Goal: Communication & Community: Participate in discussion

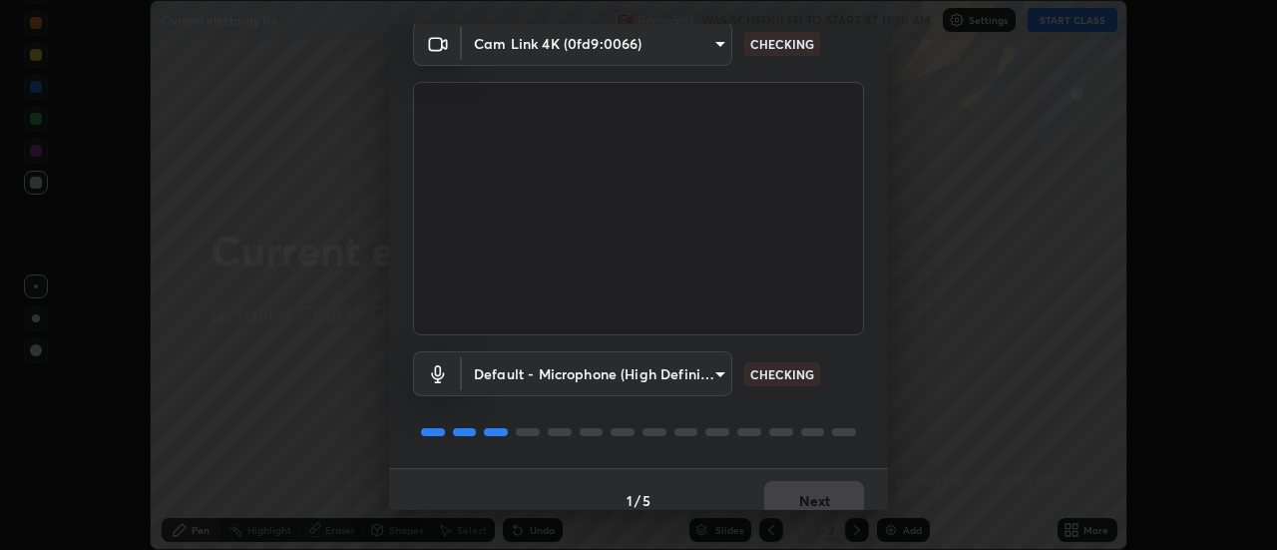
scroll to position [105, 0]
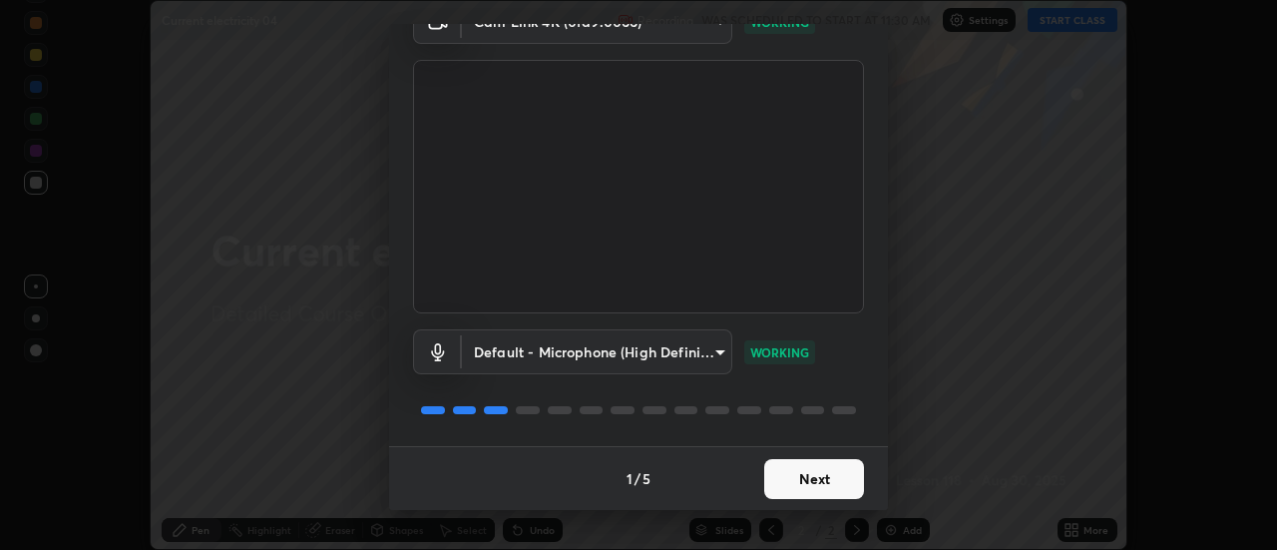
click at [805, 477] on button "Next" at bounding box center [814, 479] width 100 height 40
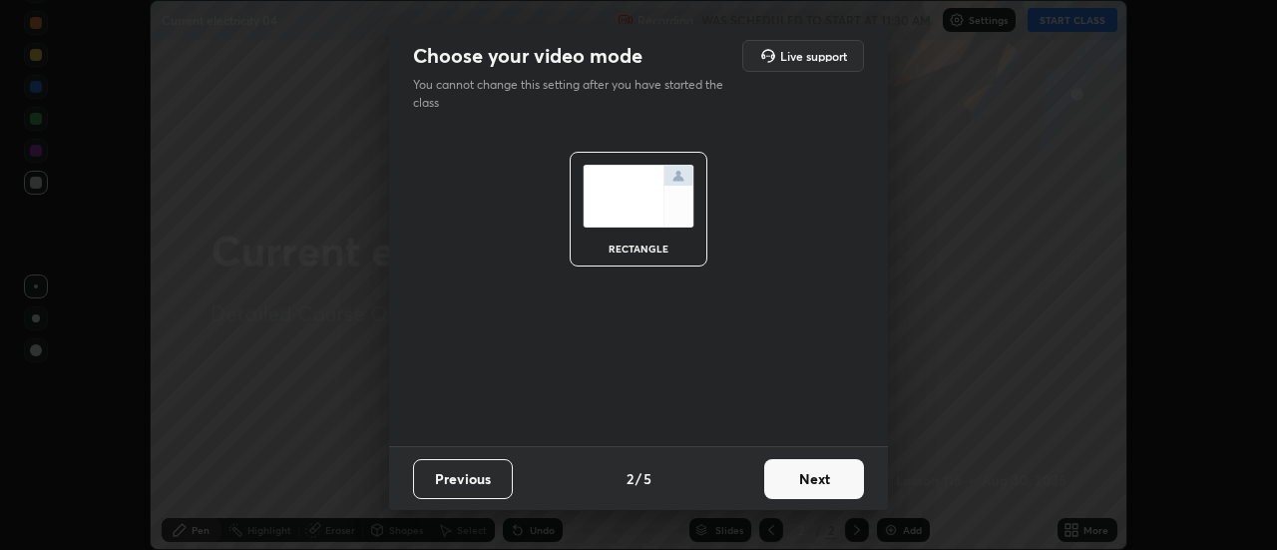
click at [809, 480] on button "Next" at bounding box center [814, 479] width 100 height 40
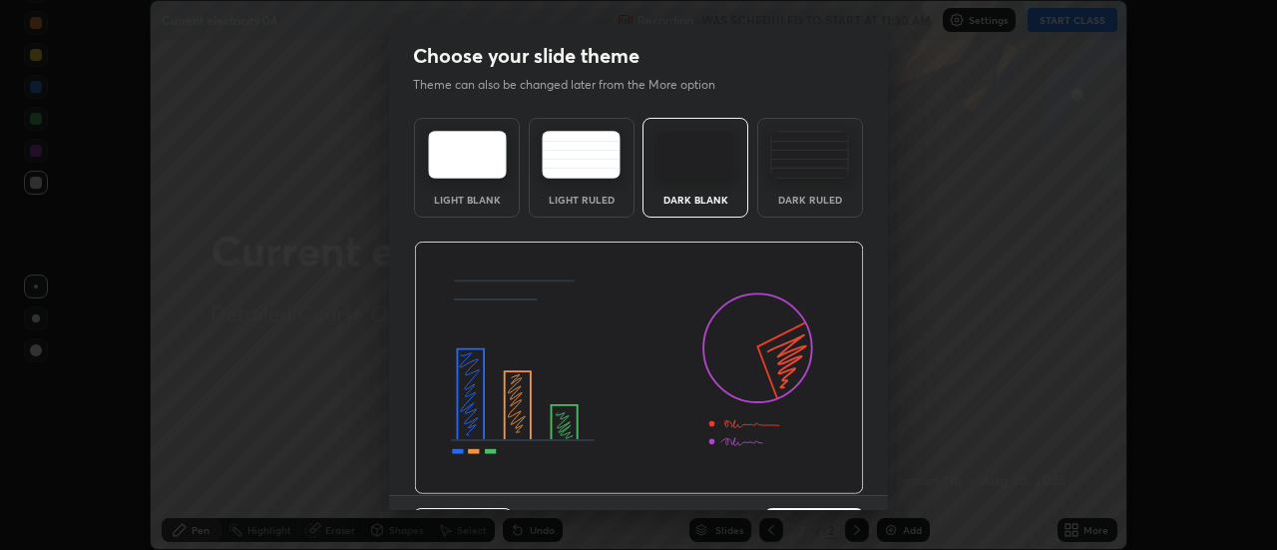
scroll to position [49, 0]
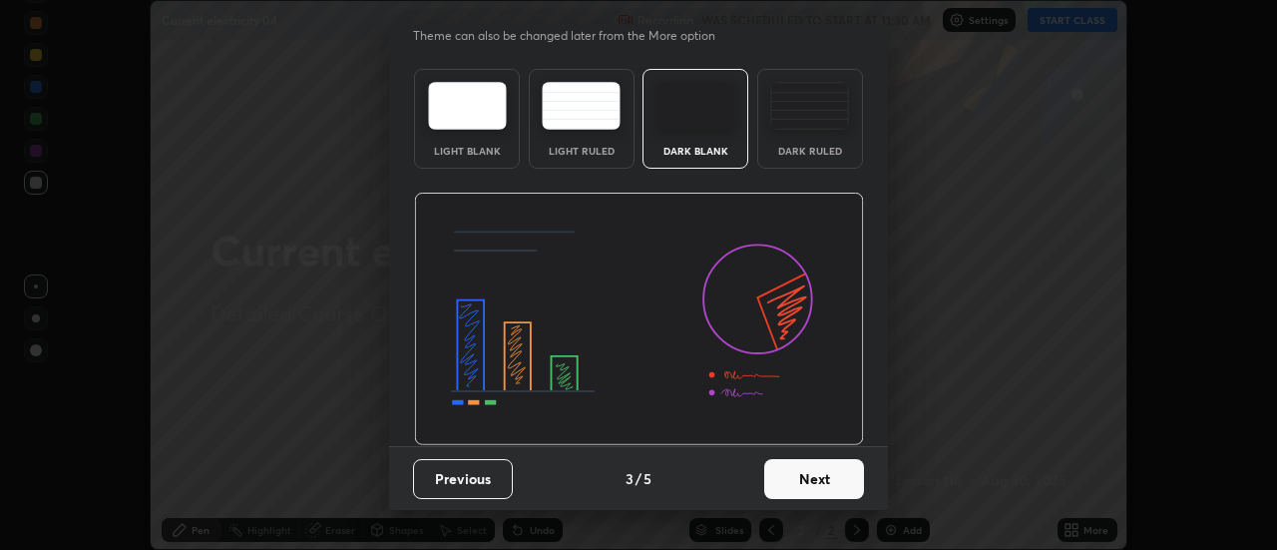
click at [810, 490] on button "Next" at bounding box center [814, 479] width 100 height 40
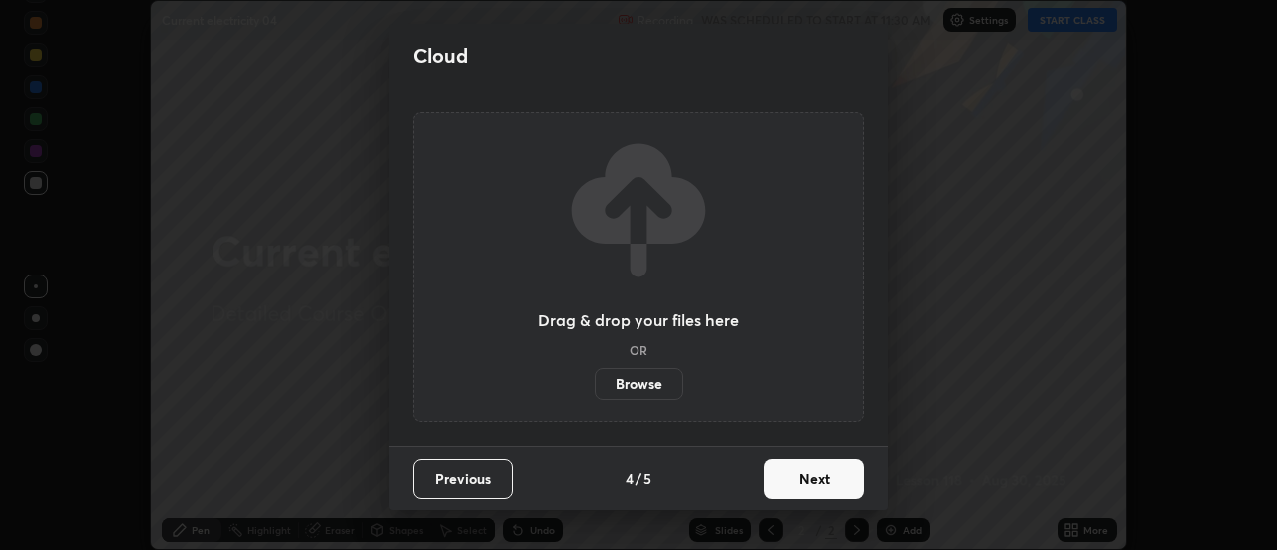
click at [799, 481] on button "Next" at bounding box center [814, 479] width 100 height 40
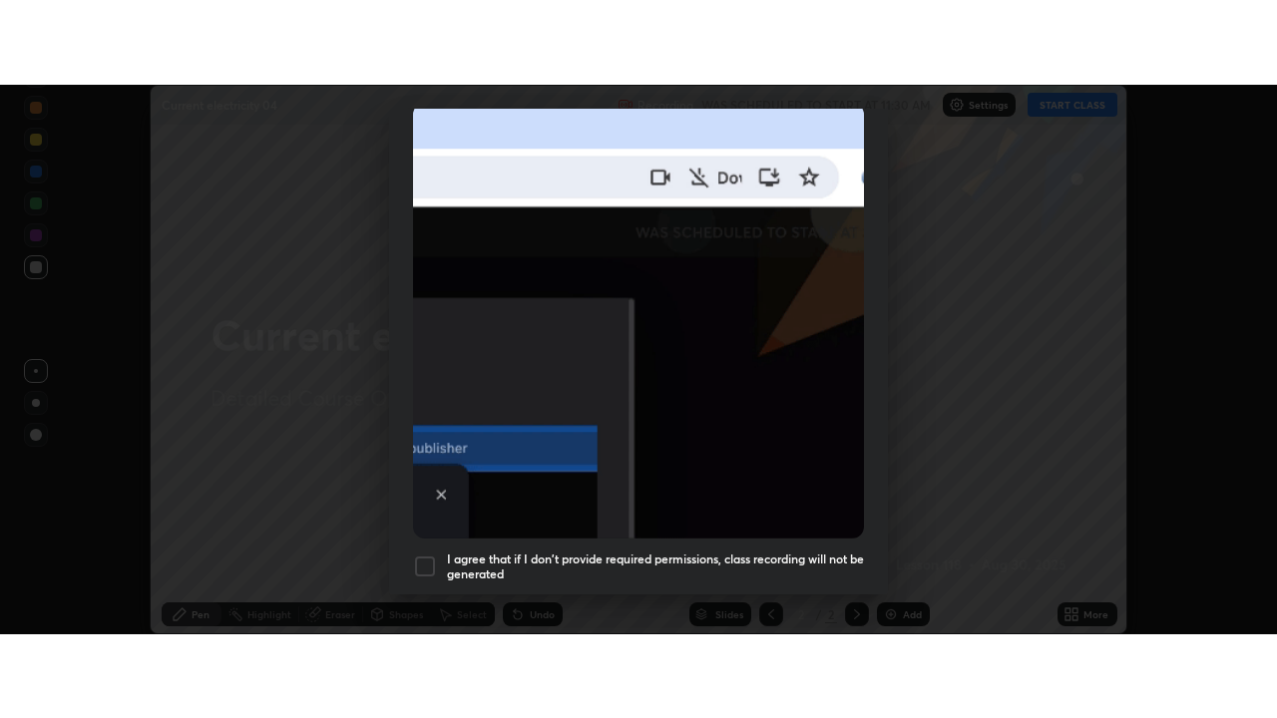
scroll to position [512, 0]
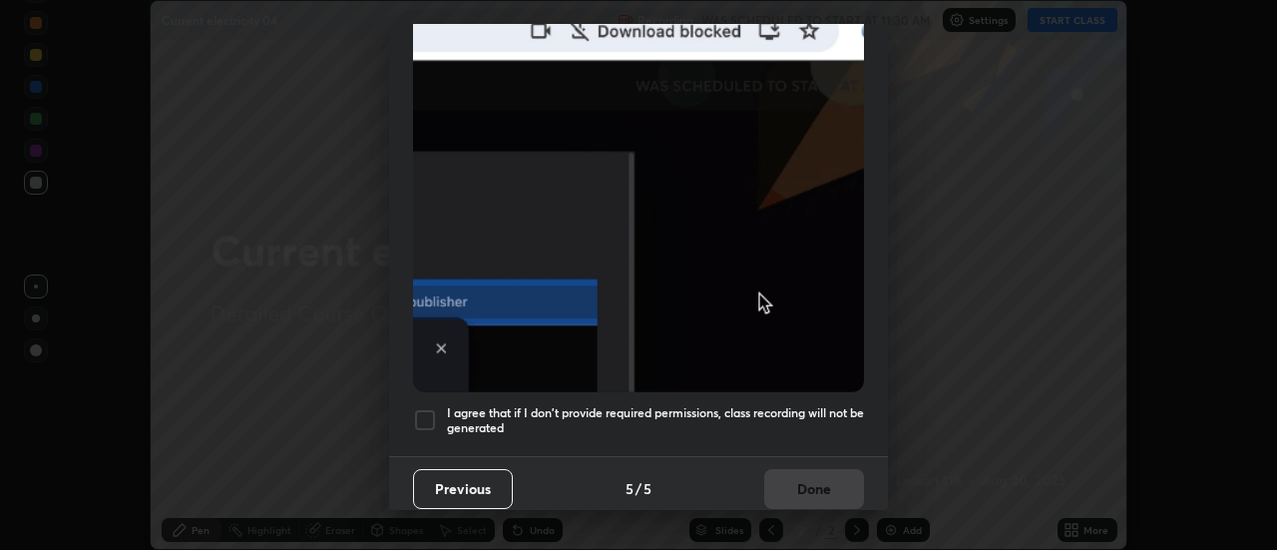
click at [427, 413] on div at bounding box center [425, 420] width 24 height 24
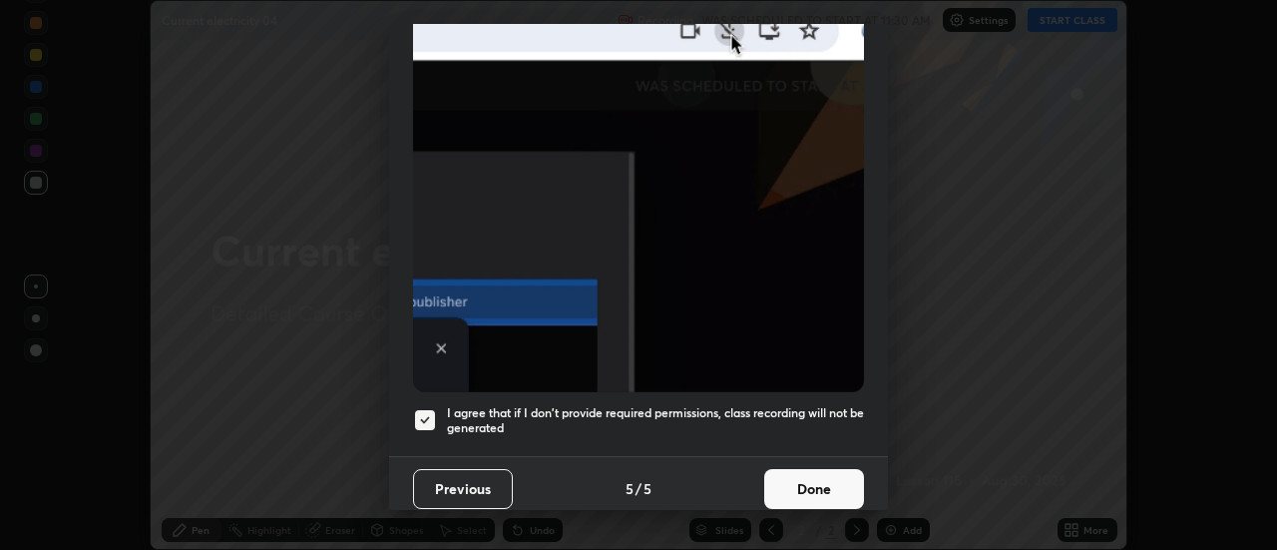
click at [807, 478] on button "Done" at bounding box center [814, 489] width 100 height 40
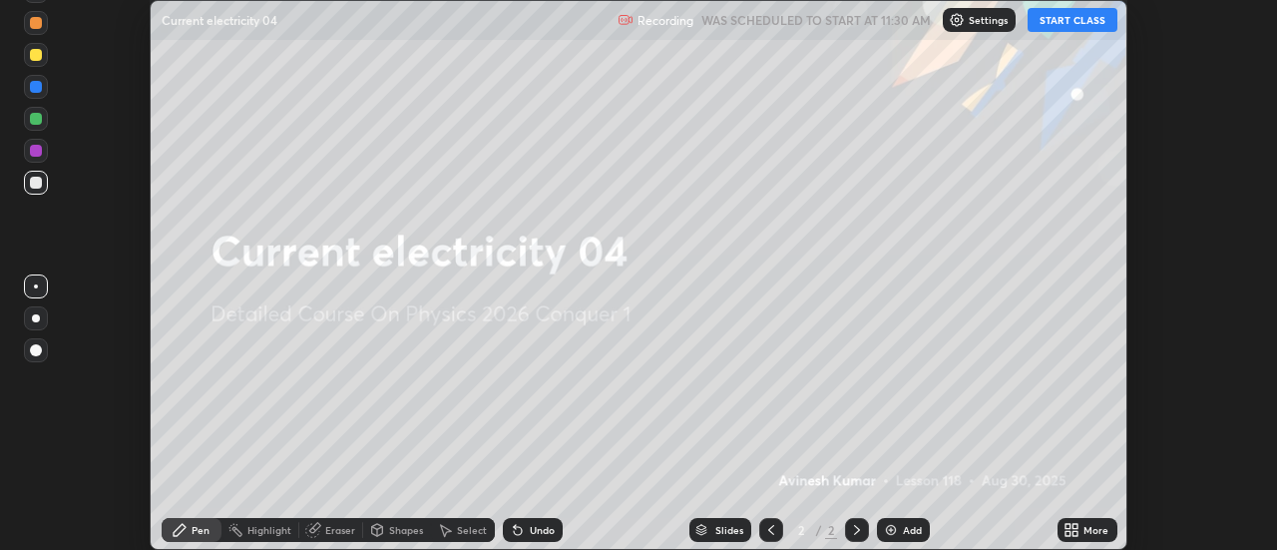
click at [1072, 16] on button "START CLASS" at bounding box center [1073, 20] width 90 height 24
click at [1068, 526] on icon at bounding box center [1067, 526] width 5 height 5
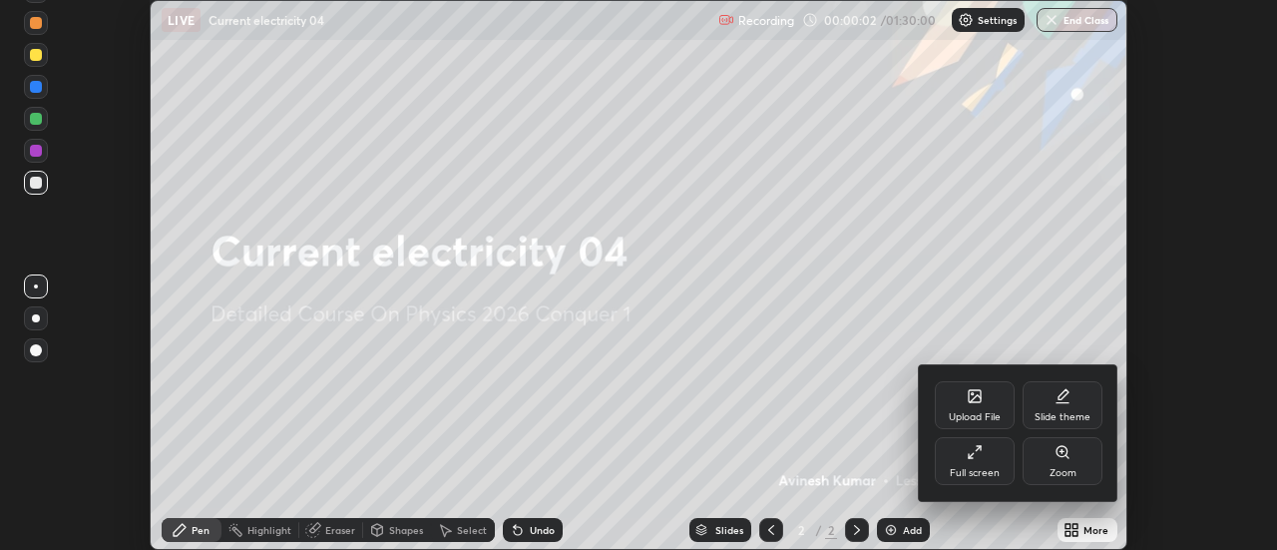
click at [980, 460] on div "Full screen" at bounding box center [975, 461] width 80 height 48
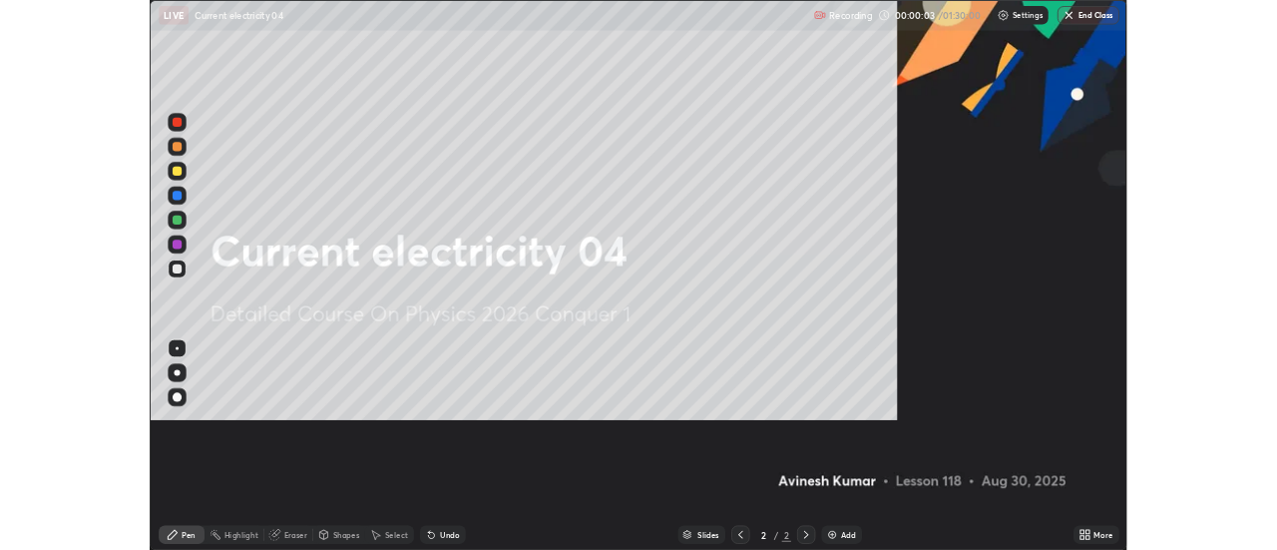
scroll to position [718, 1277]
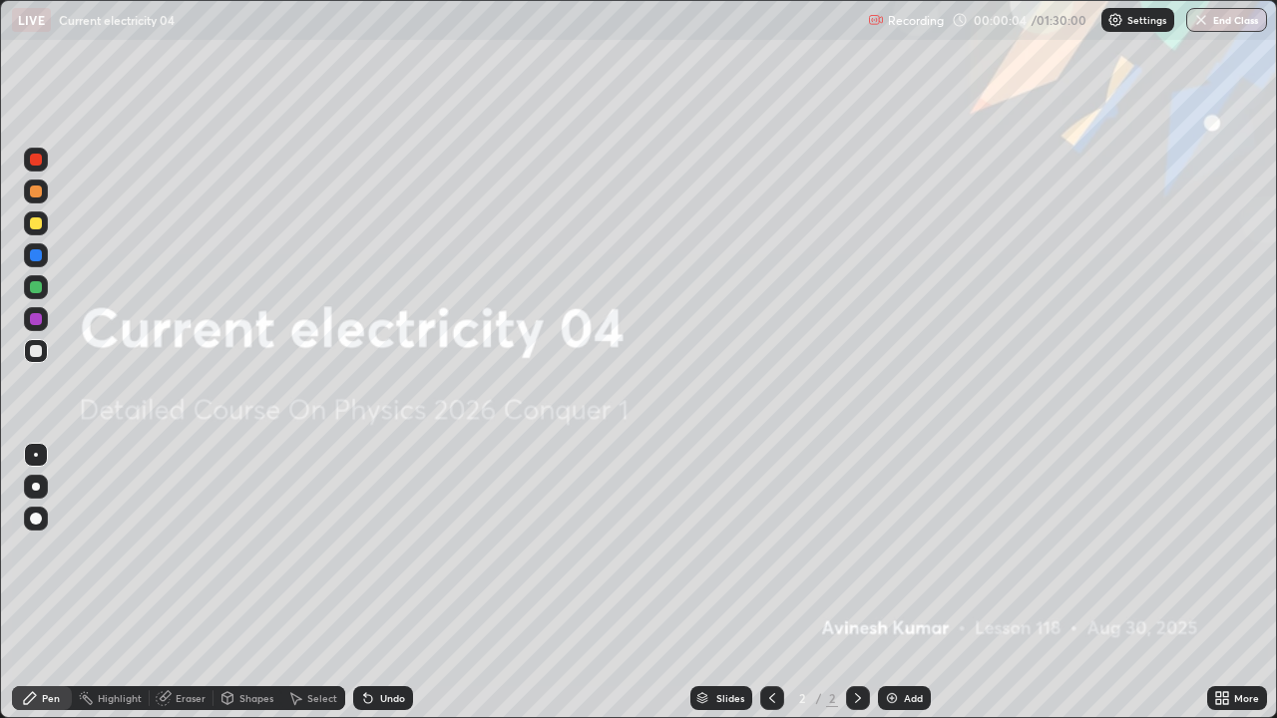
click at [895, 549] on img at bounding box center [892, 698] width 16 height 16
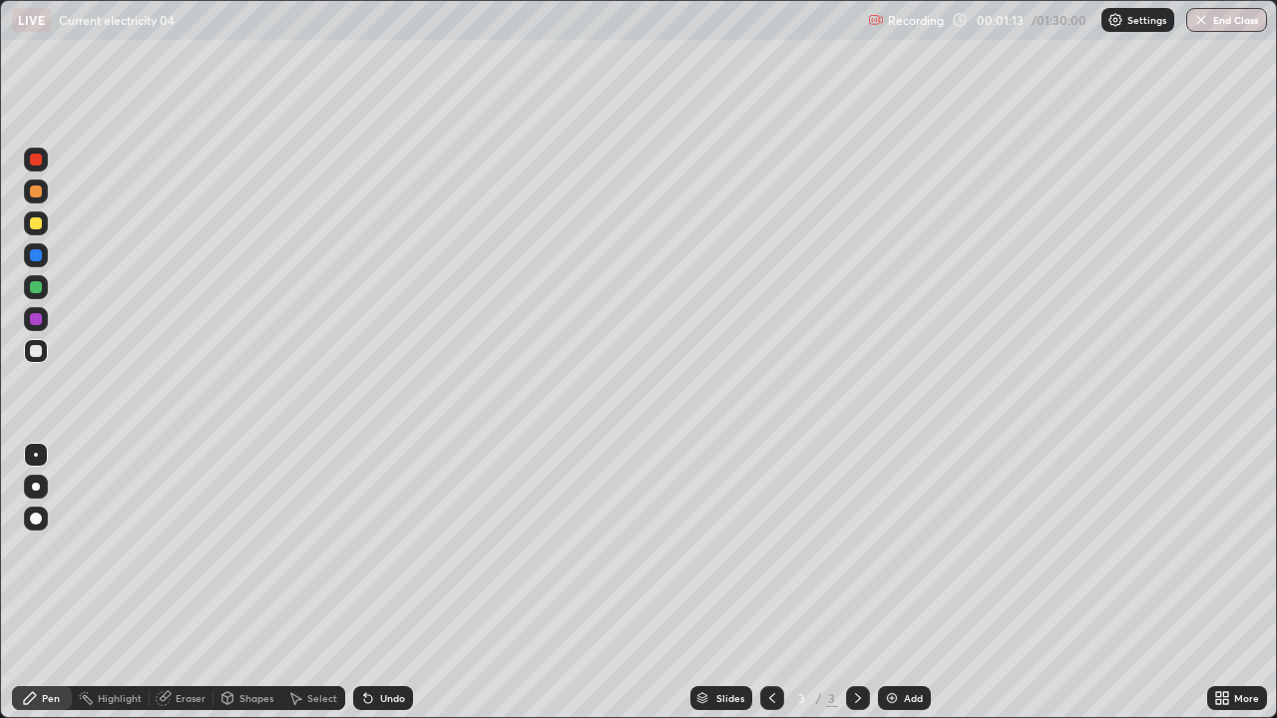
click at [32, 321] on div at bounding box center [36, 319] width 12 height 12
click at [38, 223] on div at bounding box center [36, 223] width 12 height 12
click at [893, 549] on img at bounding box center [892, 698] width 16 height 16
click at [43, 360] on div at bounding box center [36, 351] width 24 height 24
click at [891, 549] on img at bounding box center [892, 698] width 16 height 16
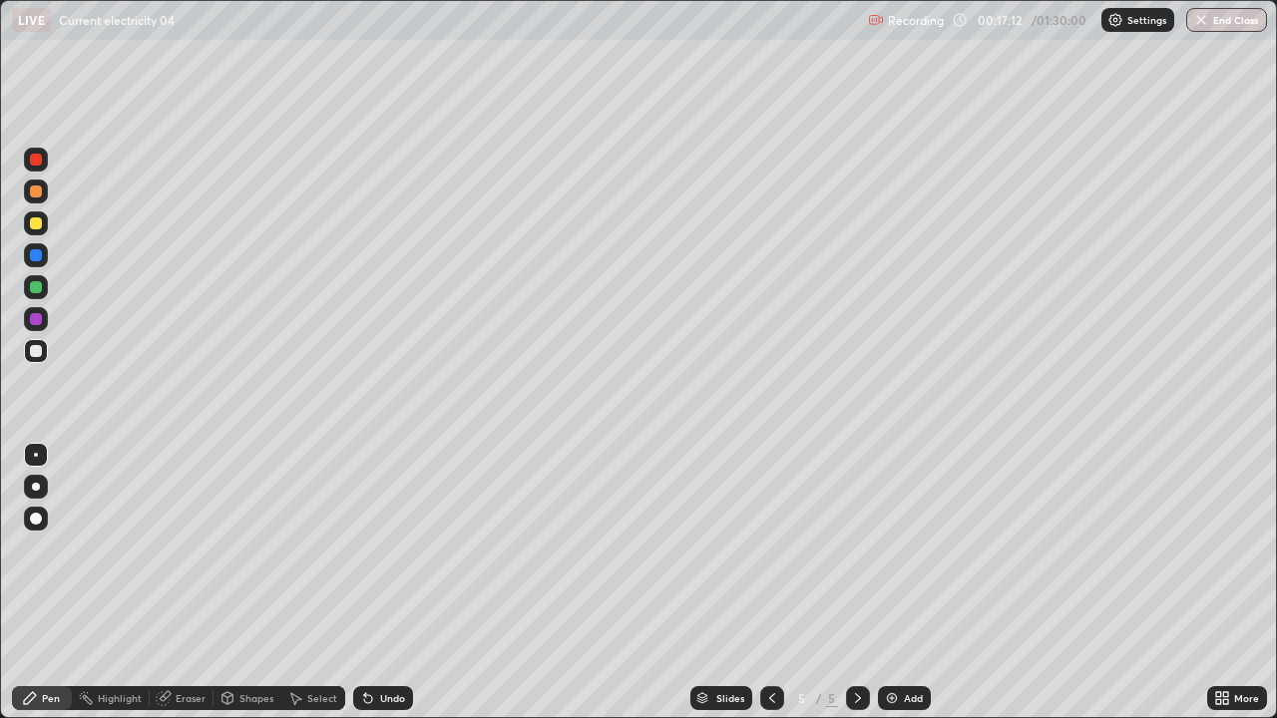
click at [35, 355] on div at bounding box center [36, 351] width 12 height 12
click at [34, 319] on div at bounding box center [36, 319] width 12 height 12
click at [892, 549] on img at bounding box center [892, 698] width 16 height 16
click at [40, 195] on div at bounding box center [36, 192] width 12 height 12
click at [195, 549] on div "Eraser" at bounding box center [191, 698] width 30 height 10
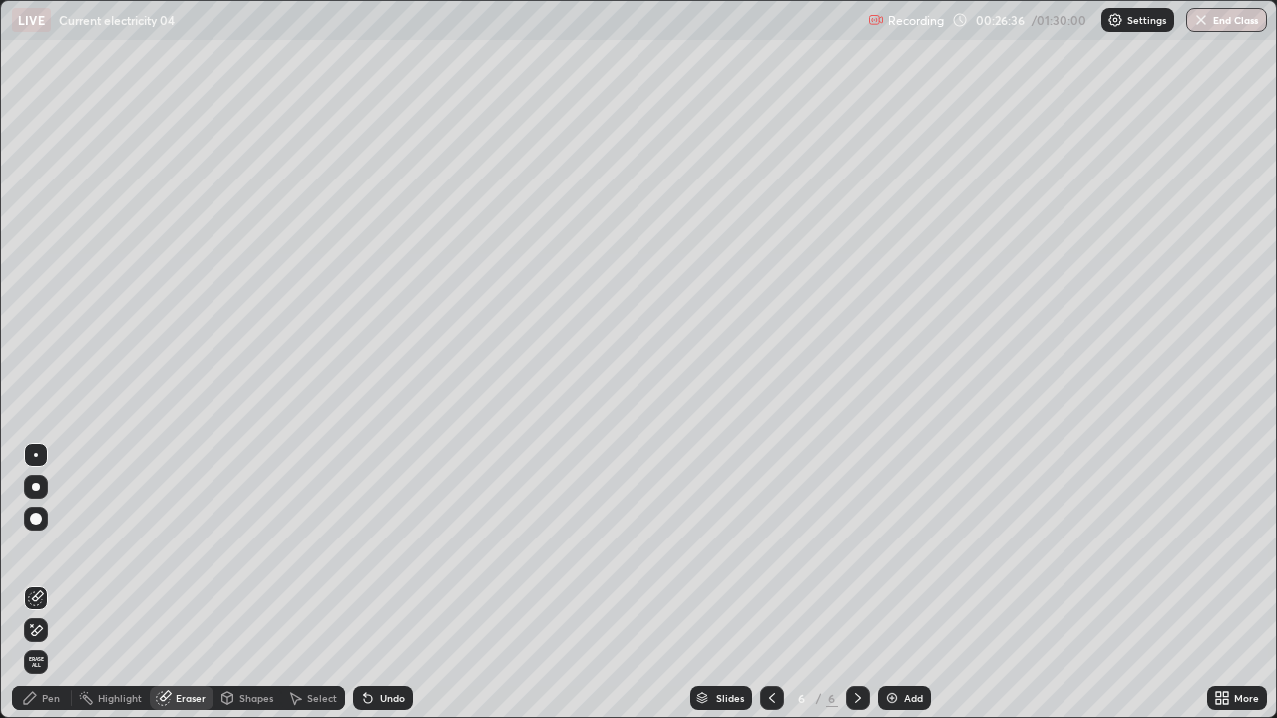
click at [60, 549] on div "Pen" at bounding box center [42, 698] width 60 height 24
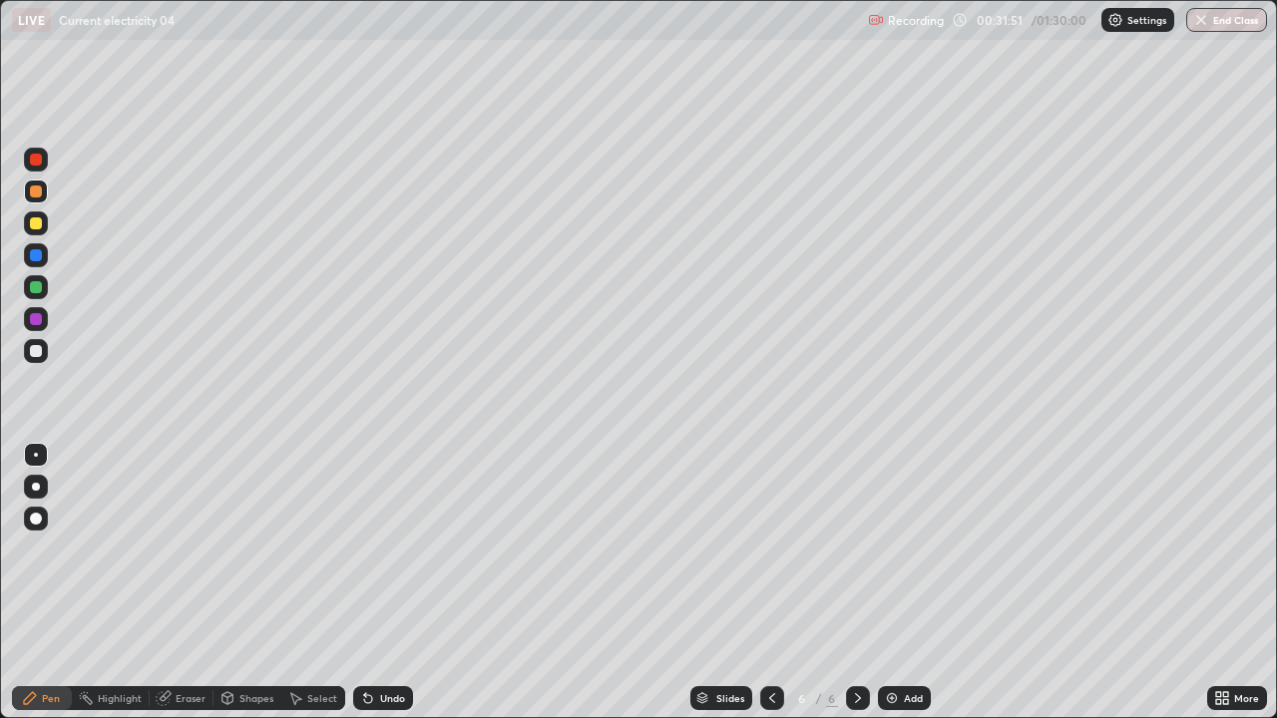
click at [887, 549] on img at bounding box center [892, 698] width 16 height 16
click at [39, 353] on div at bounding box center [36, 351] width 12 height 12
click at [40, 195] on div at bounding box center [36, 192] width 12 height 12
click at [889, 549] on img at bounding box center [892, 698] width 16 height 16
click at [33, 352] on div at bounding box center [36, 351] width 12 height 12
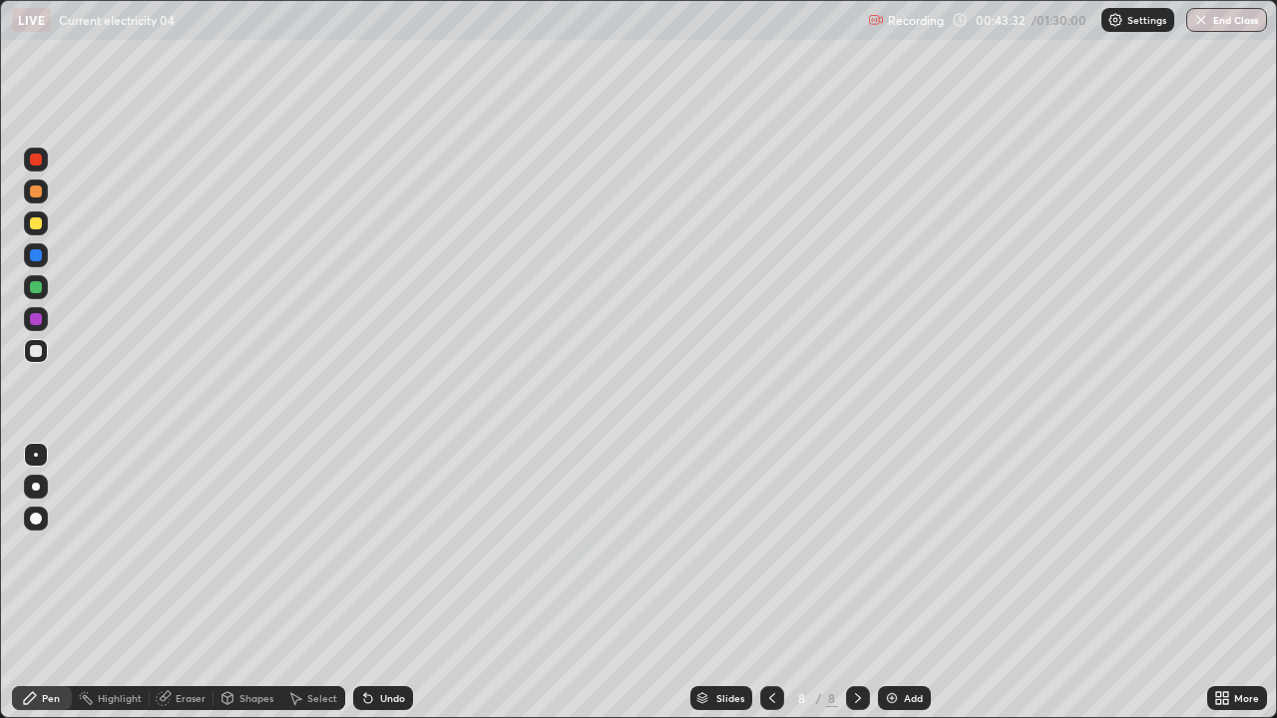
click at [891, 549] on img at bounding box center [892, 698] width 16 height 16
click at [35, 195] on div at bounding box center [36, 192] width 12 height 12
click at [770, 549] on icon at bounding box center [772, 698] width 16 height 16
click at [856, 549] on icon at bounding box center [858, 698] width 16 height 16
click at [884, 549] on img at bounding box center [892, 698] width 16 height 16
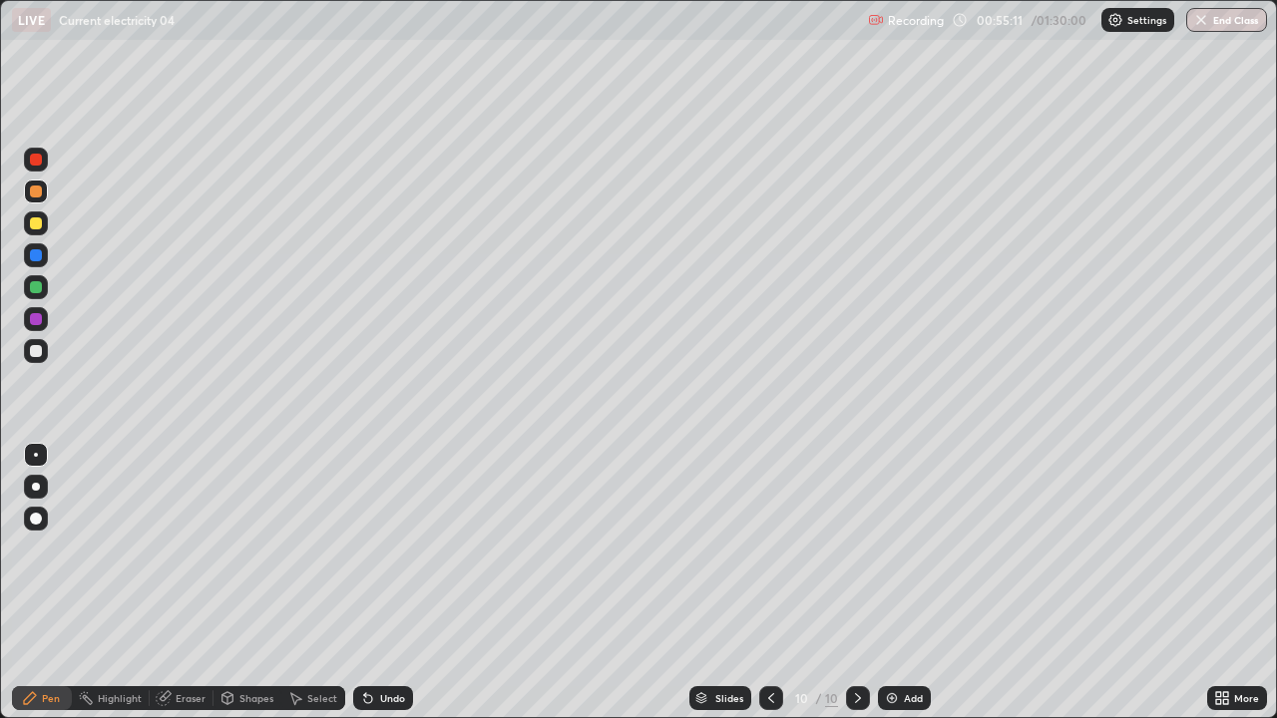
click at [34, 351] on div at bounding box center [36, 351] width 12 height 12
click at [35, 323] on div at bounding box center [36, 319] width 12 height 12
click at [38, 350] on div at bounding box center [36, 351] width 12 height 12
click at [889, 549] on img at bounding box center [892, 698] width 16 height 16
click at [888, 549] on img at bounding box center [892, 698] width 16 height 16
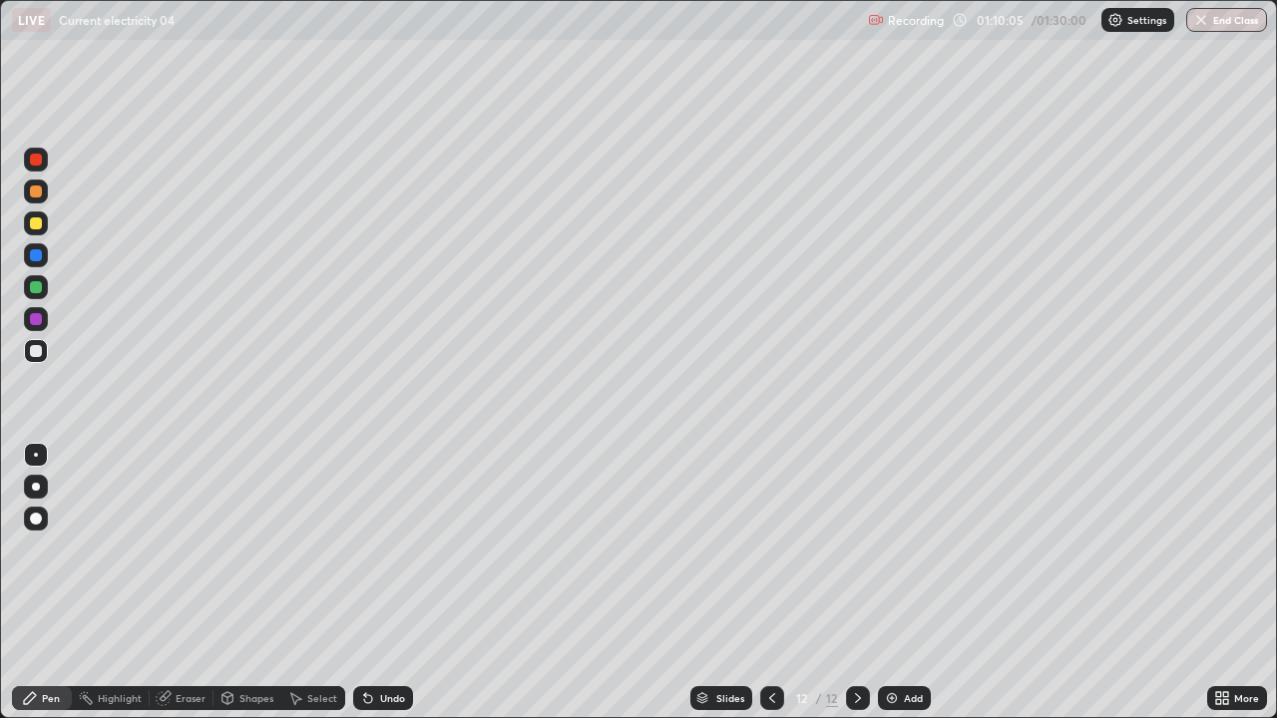
click at [196, 549] on div "Eraser" at bounding box center [191, 698] width 30 height 10
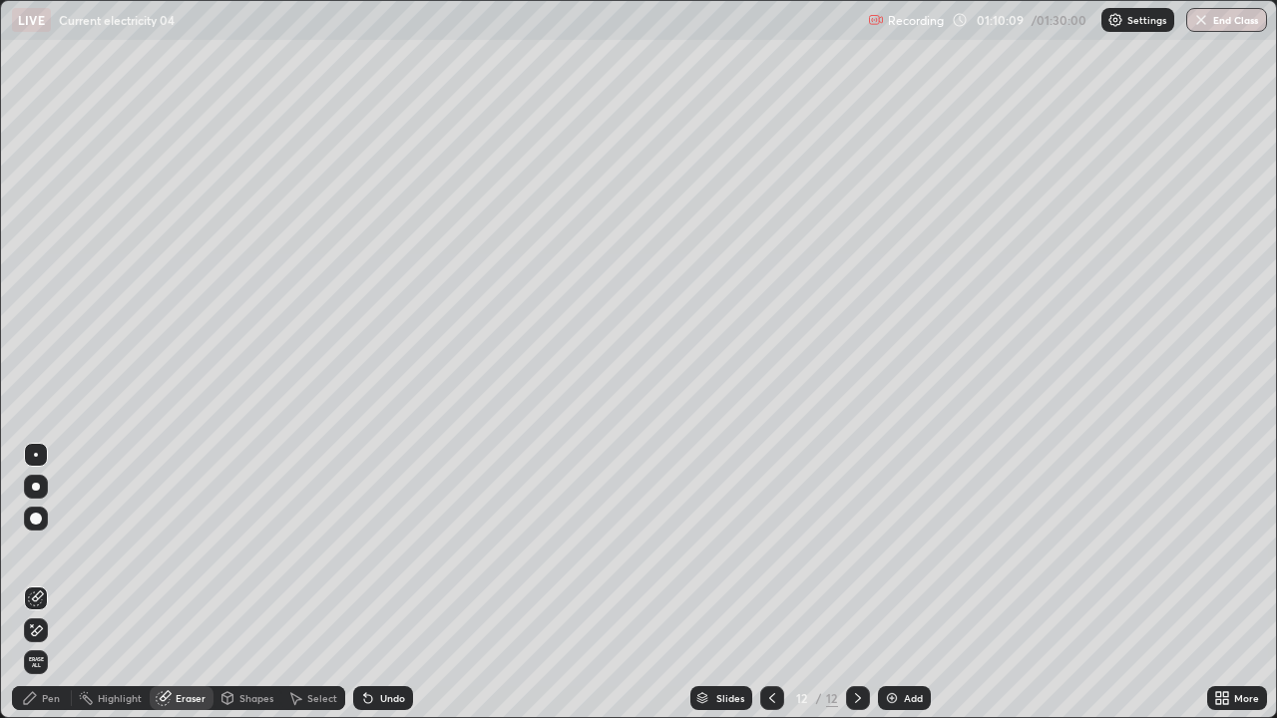
click at [63, 549] on div "Pen" at bounding box center [42, 698] width 60 height 24
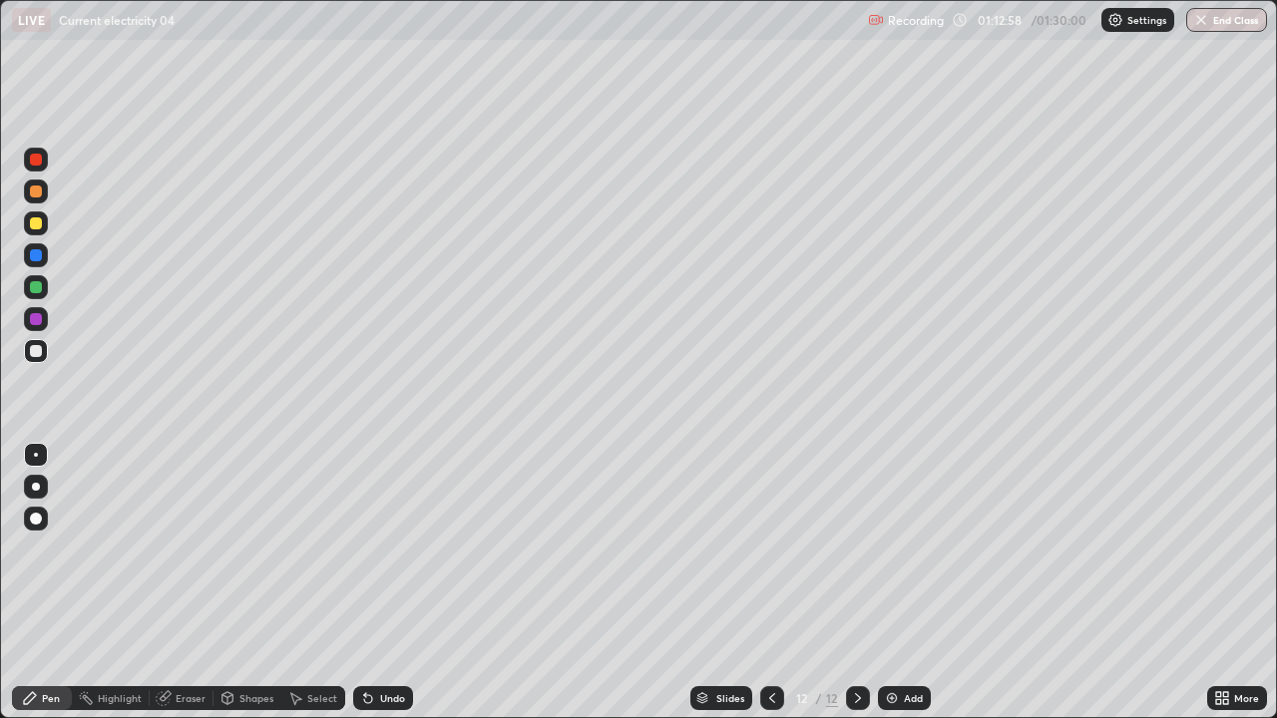
click at [188, 549] on div "Eraser" at bounding box center [182, 698] width 64 height 24
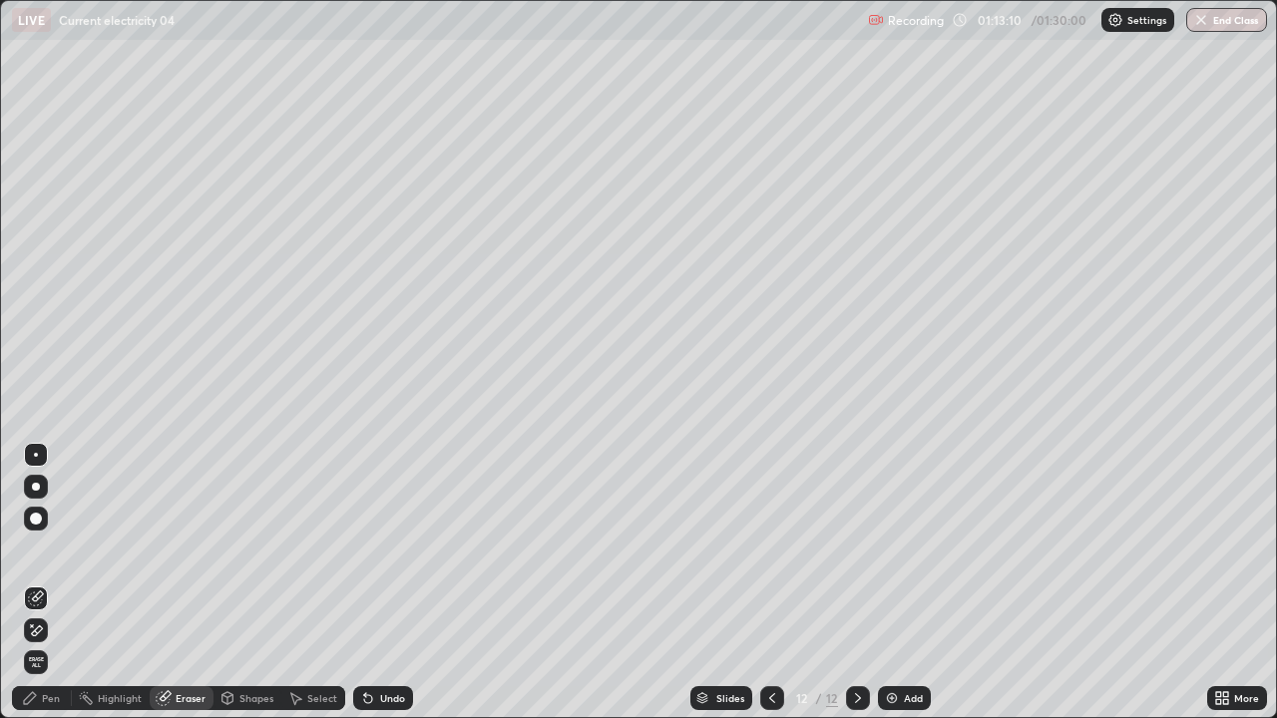
click at [52, 549] on div "Pen" at bounding box center [51, 698] width 18 height 10
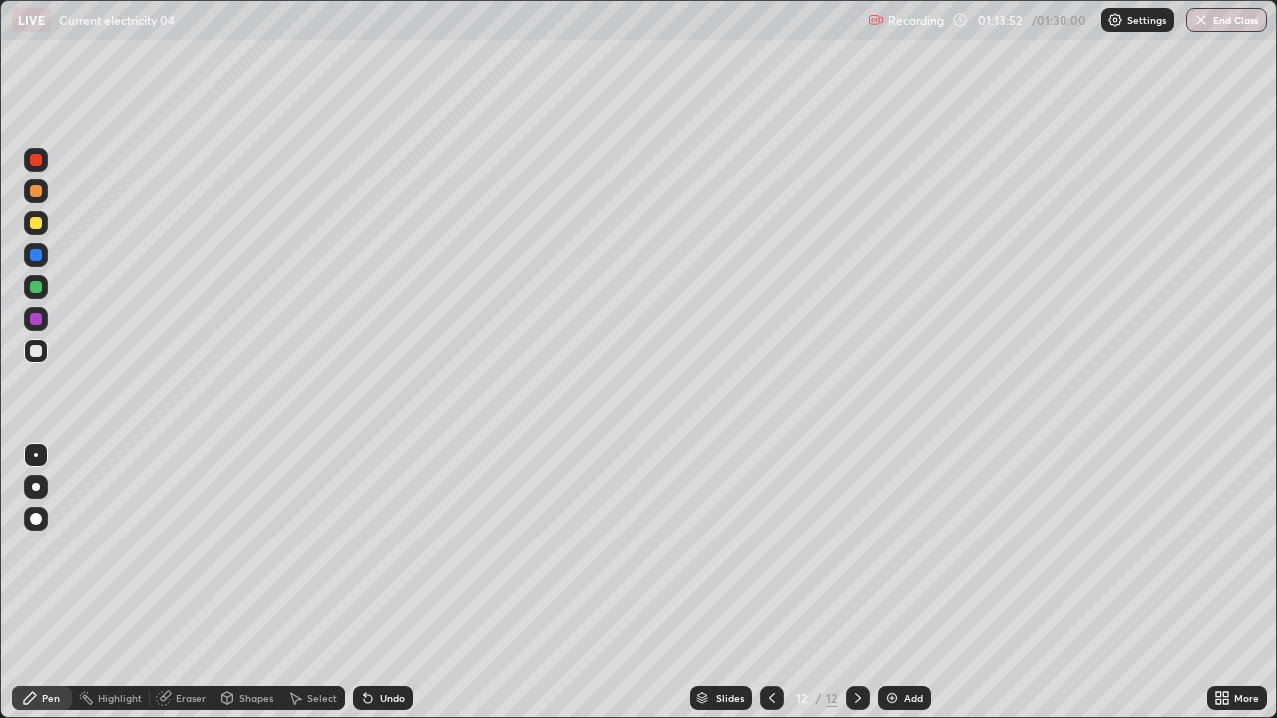
click at [184, 549] on div "Eraser" at bounding box center [191, 698] width 30 height 10
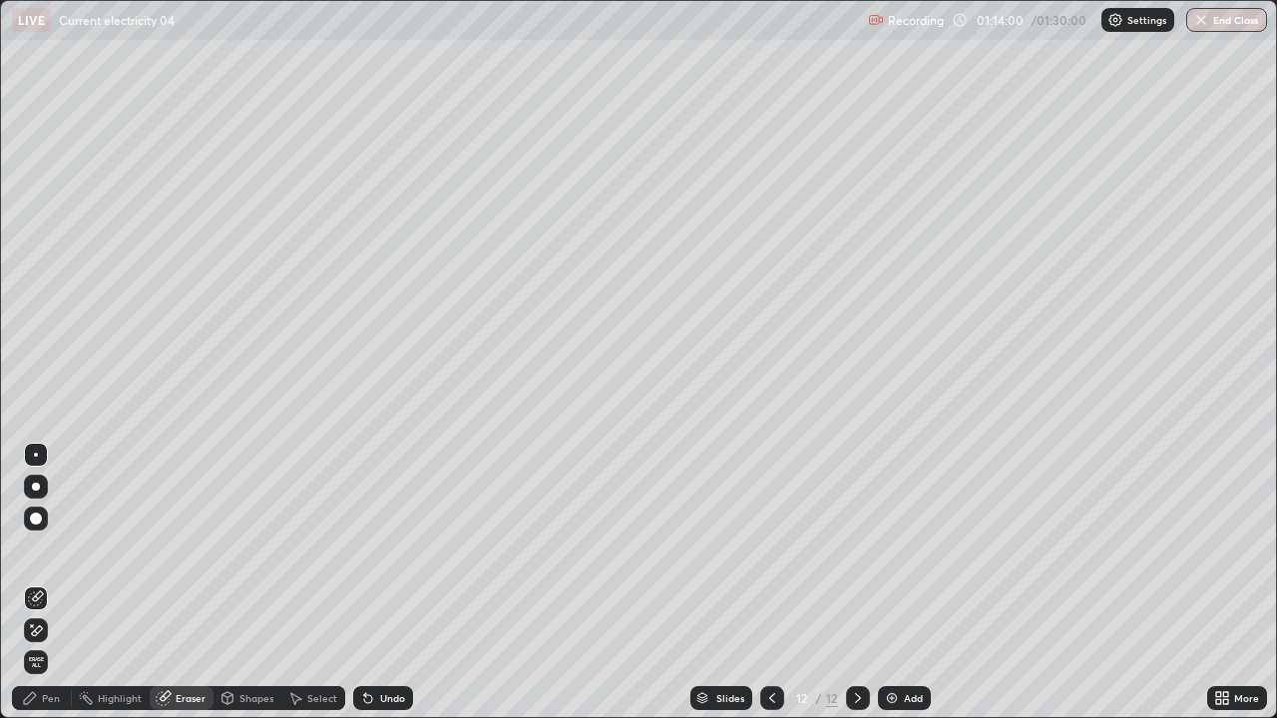
click at [62, 549] on div "Pen" at bounding box center [42, 698] width 60 height 24
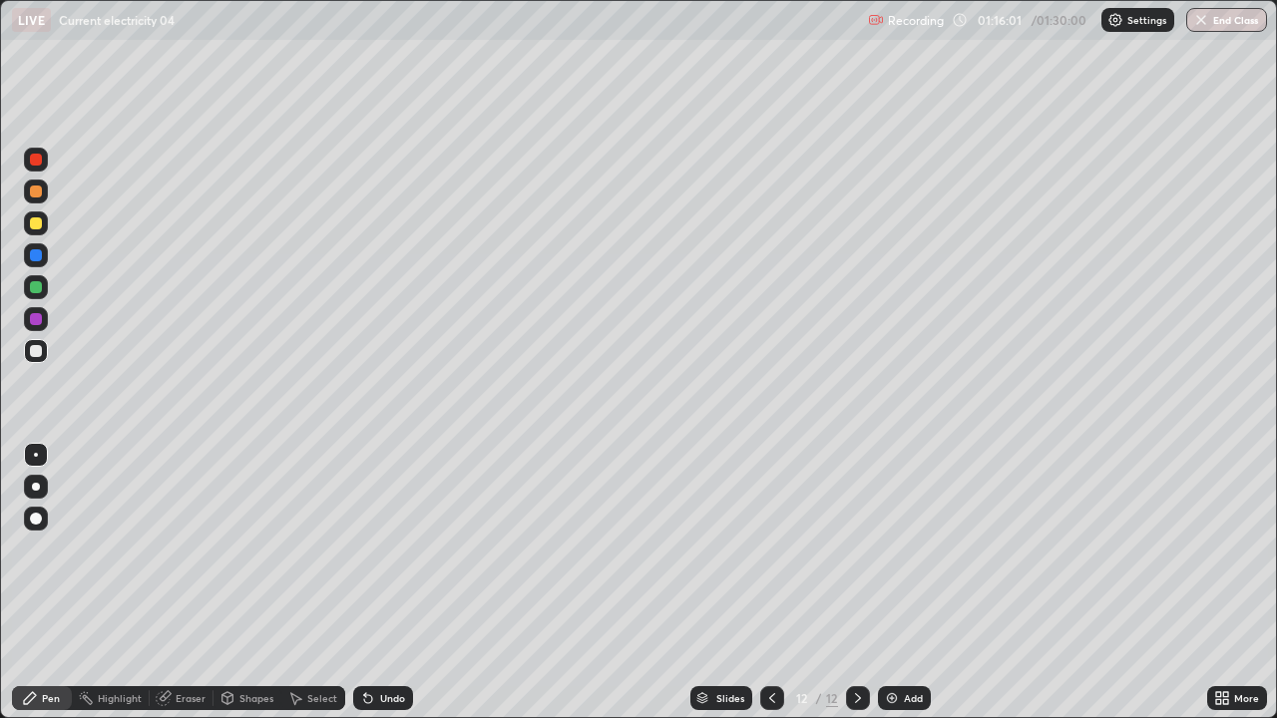
click at [36, 193] on div at bounding box center [36, 192] width 12 height 12
click at [186, 549] on div "Eraser" at bounding box center [191, 698] width 30 height 10
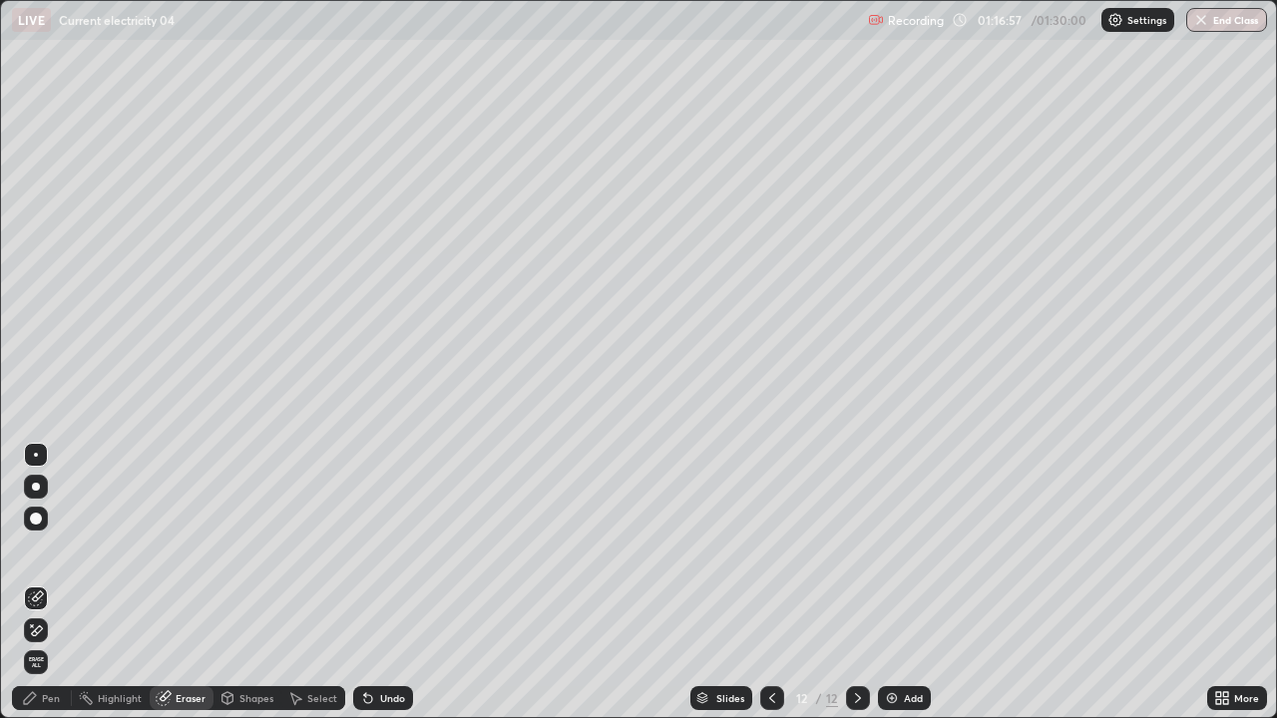
click at [59, 549] on div "Pen" at bounding box center [51, 698] width 18 height 10
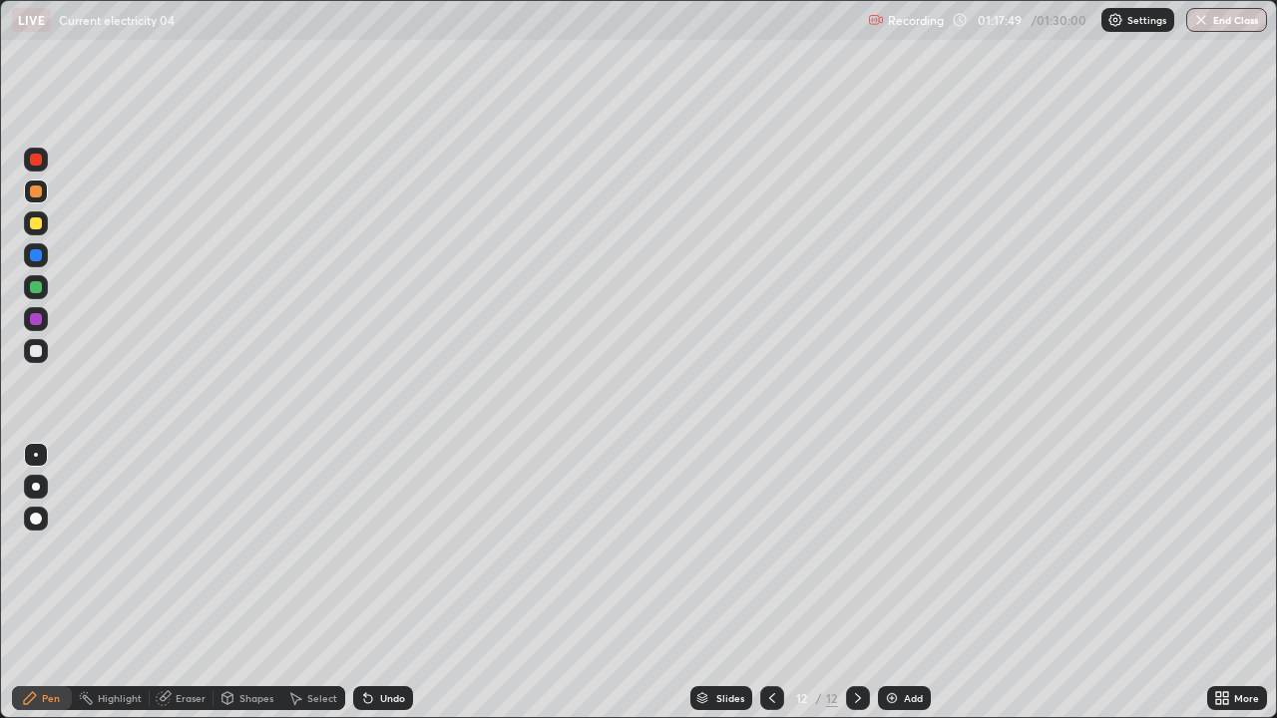
click at [40, 288] on div at bounding box center [36, 287] width 12 height 12
click at [177, 549] on div "Eraser" at bounding box center [191, 698] width 30 height 10
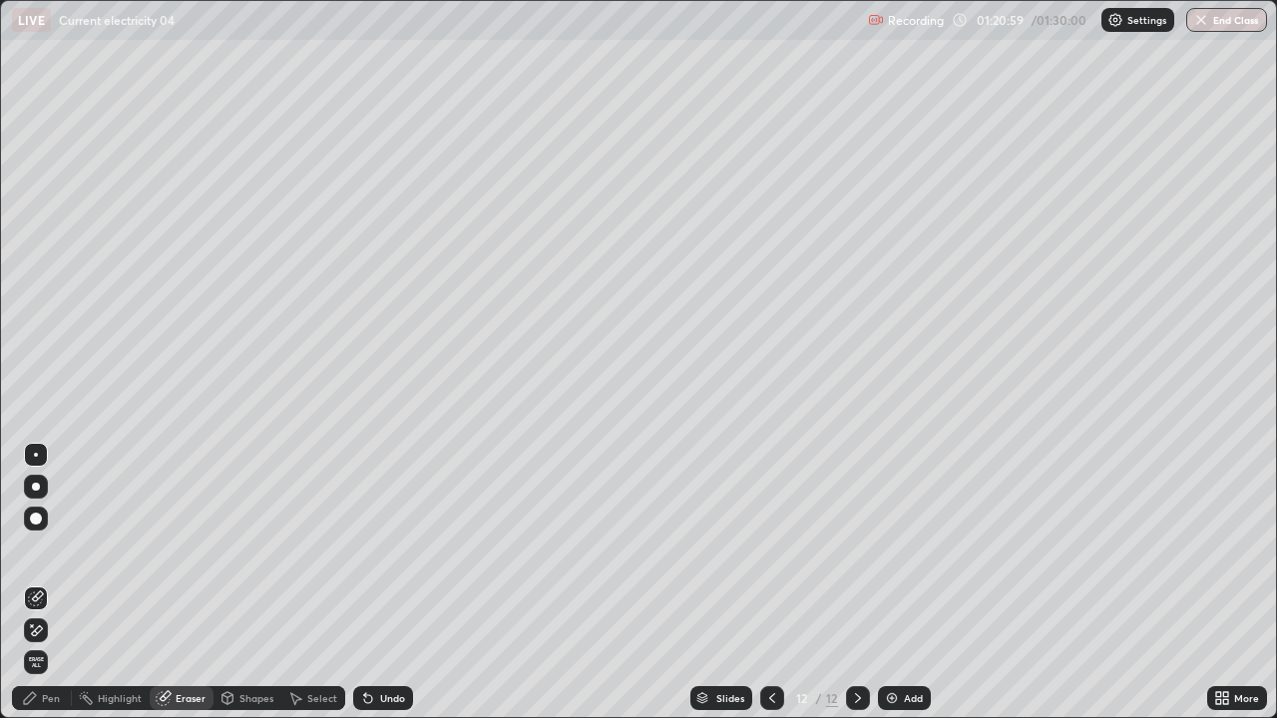
click at [50, 549] on div "Pen" at bounding box center [51, 698] width 18 height 10
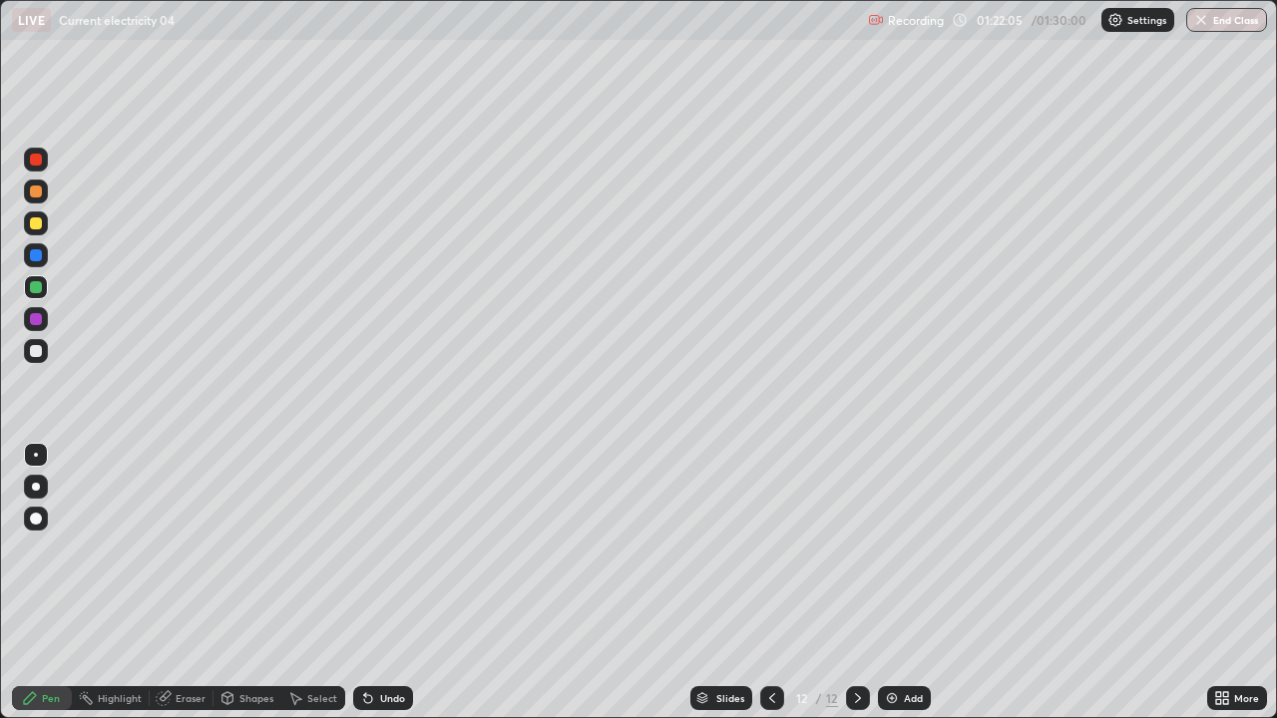
click at [36, 352] on div at bounding box center [36, 351] width 12 height 12
click at [187, 549] on div "Eraser" at bounding box center [191, 698] width 30 height 10
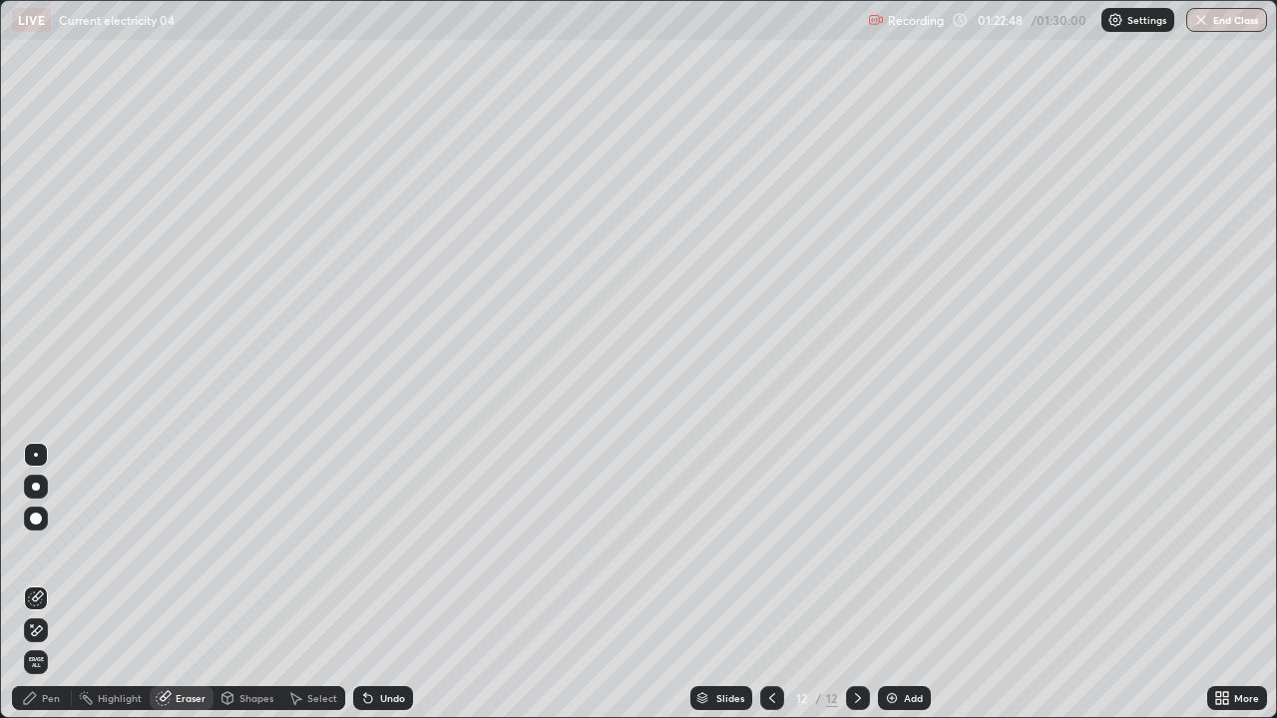
click at [53, 549] on div "Pen" at bounding box center [42, 698] width 60 height 24
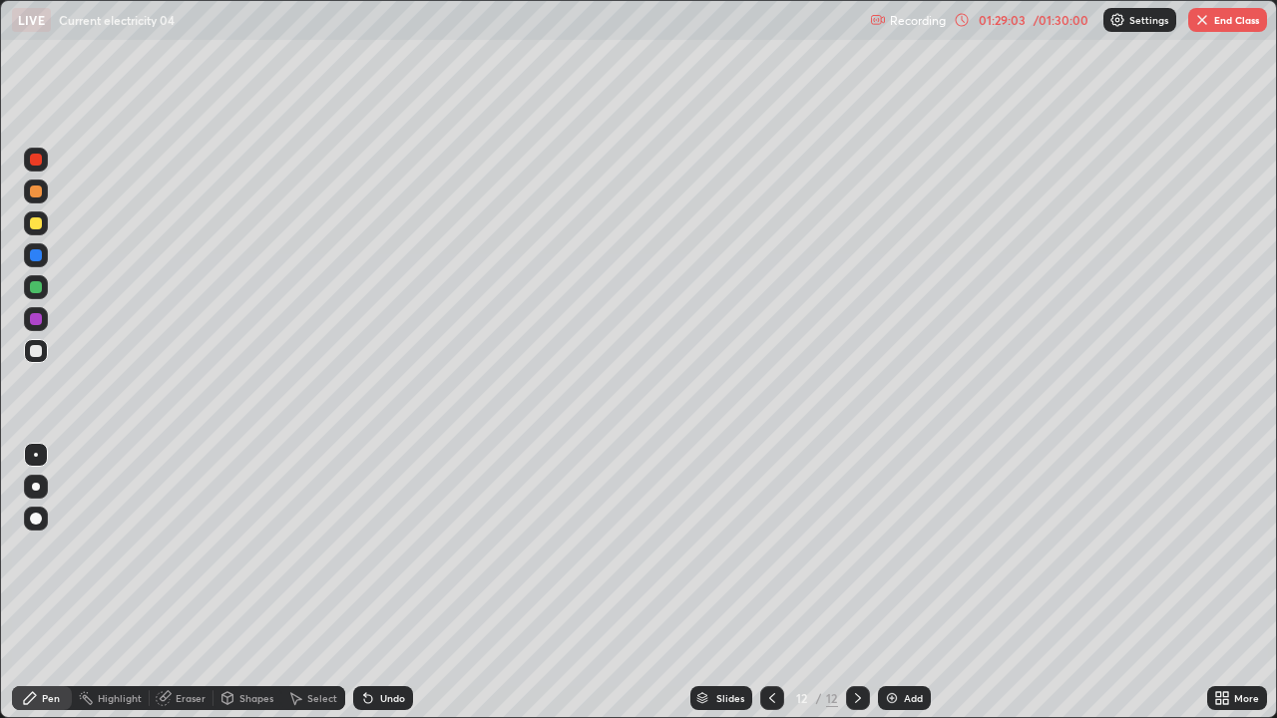
click at [1217, 28] on button "End Class" at bounding box center [1227, 20] width 79 height 24
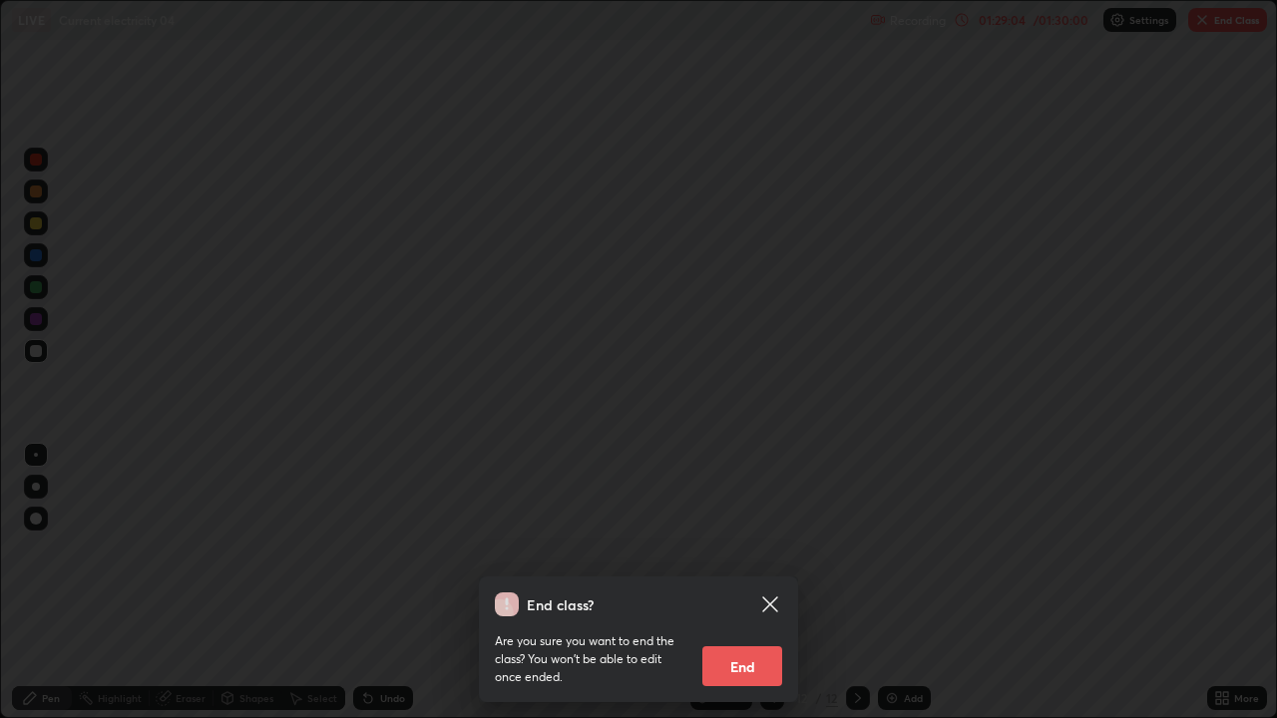
click at [760, 549] on button "End" at bounding box center [742, 666] width 80 height 40
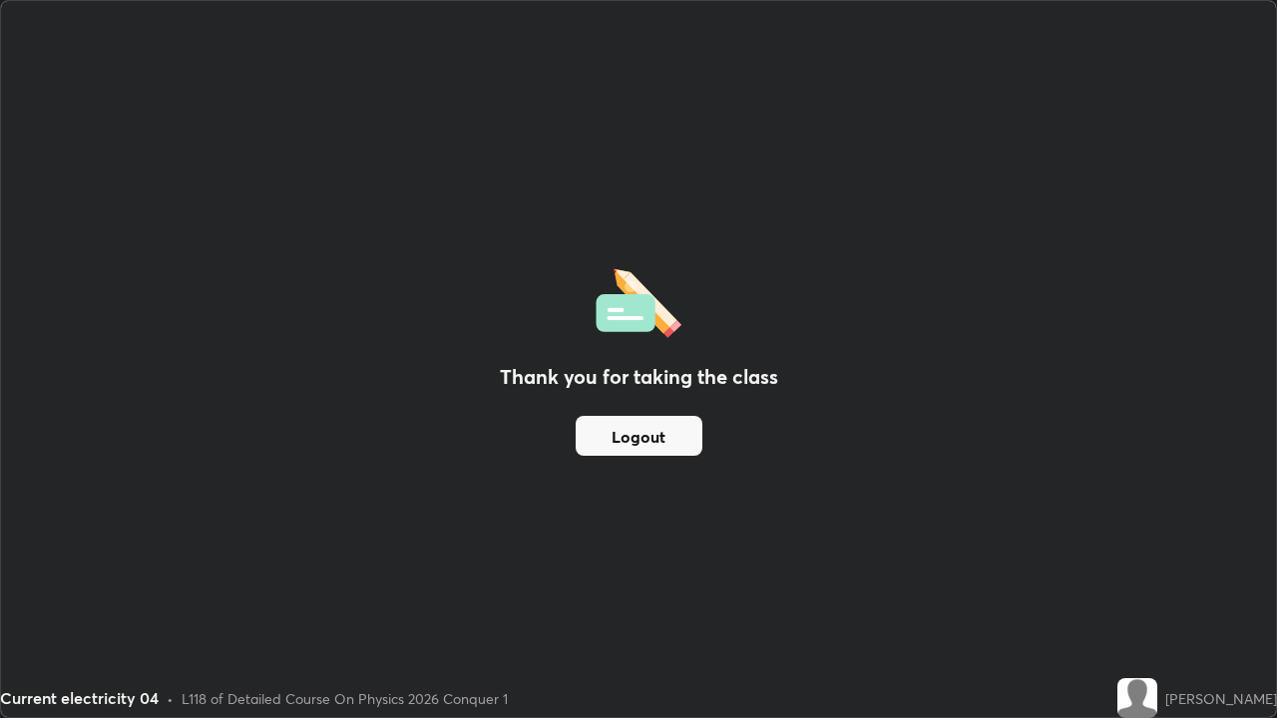
click at [656, 433] on button "Logout" at bounding box center [639, 436] width 127 height 40
click at [648, 437] on button "Logout" at bounding box center [639, 436] width 127 height 40
click at [636, 436] on button "Logout" at bounding box center [639, 436] width 127 height 40
click at [636, 441] on button "Logout" at bounding box center [639, 436] width 127 height 40
click at [639, 440] on button "Logout" at bounding box center [639, 436] width 127 height 40
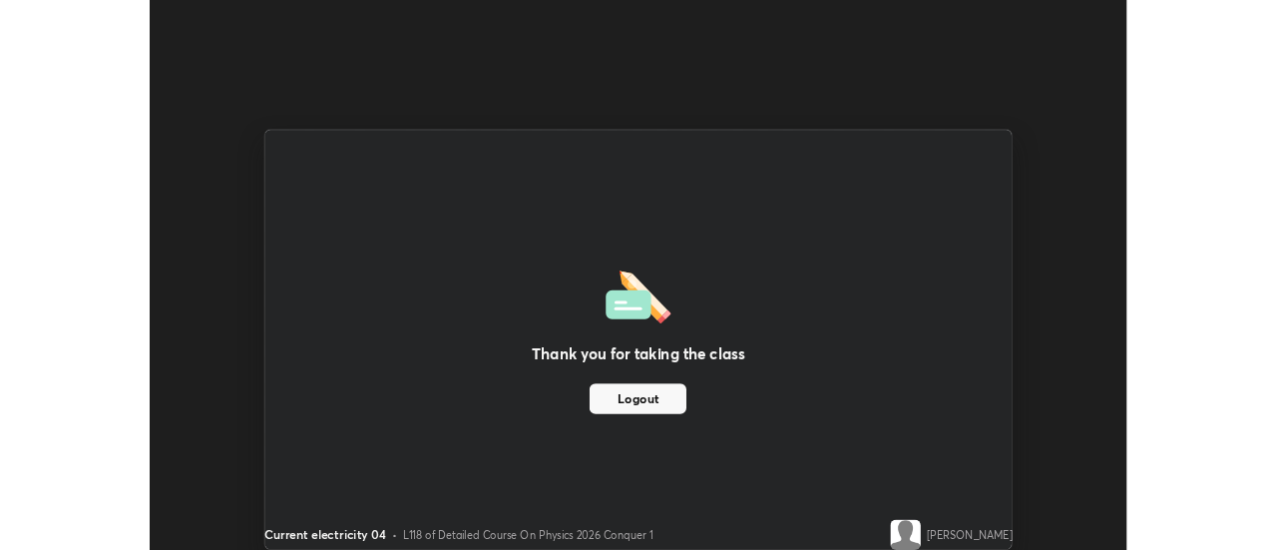
scroll to position [99212, 98484]
